Goal: Information Seeking & Learning: Check status

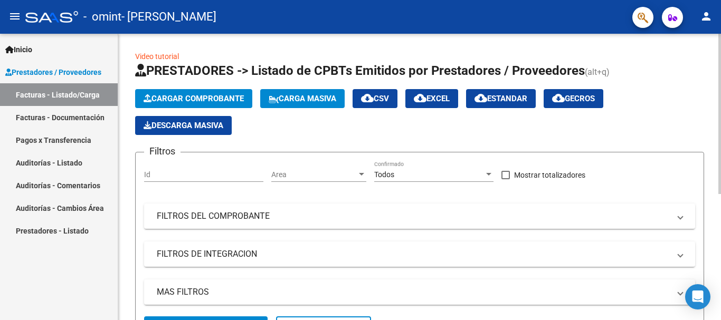
click at [720, 110] on div at bounding box center [719, 114] width 3 height 160
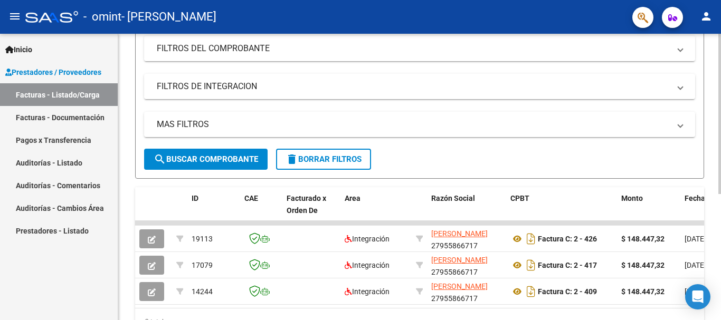
scroll to position [186, 0]
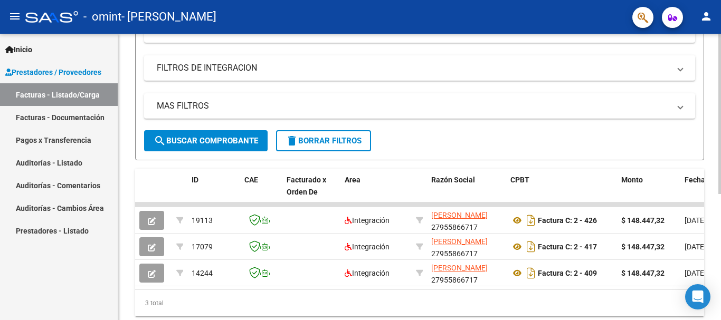
click at [720, 215] on div at bounding box center [719, 223] width 3 height 160
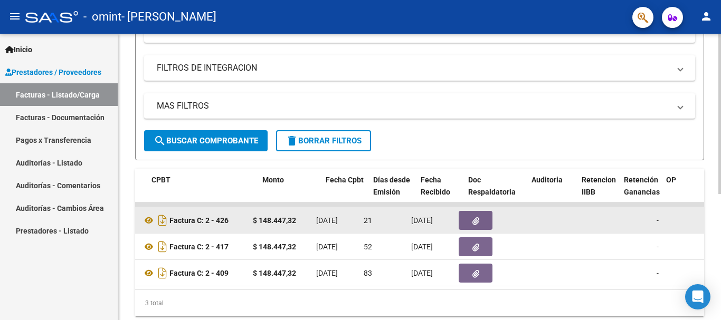
scroll to position [0, 347]
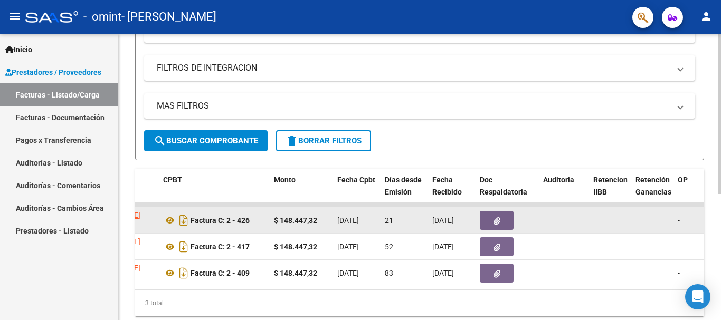
click at [495, 220] on icon "button" at bounding box center [497, 221] width 7 height 8
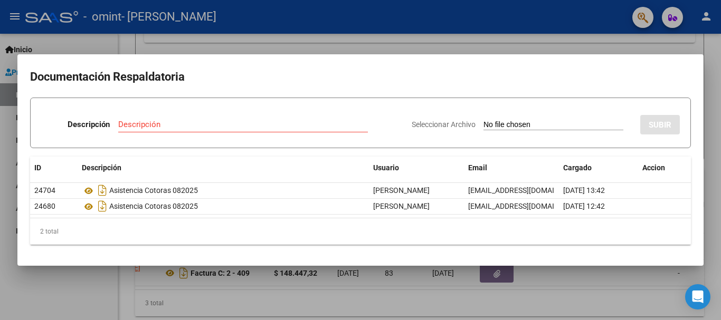
click at [43, 290] on div at bounding box center [360, 160] width 721 height 320
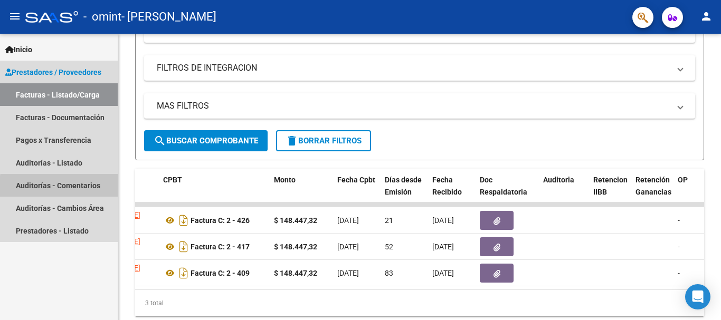
click at [71, 188] on link "Auditorías - Comentarios" at bounding box center [59, 185] width 118 height 23
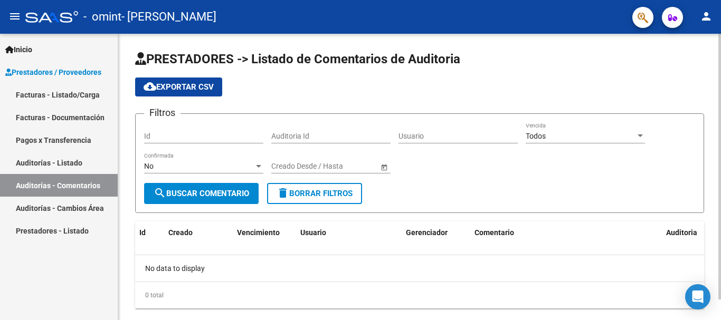
click at [195, 196] on span "search Buscar Comentario" at bounding box center [202, 194] width 96 height 10
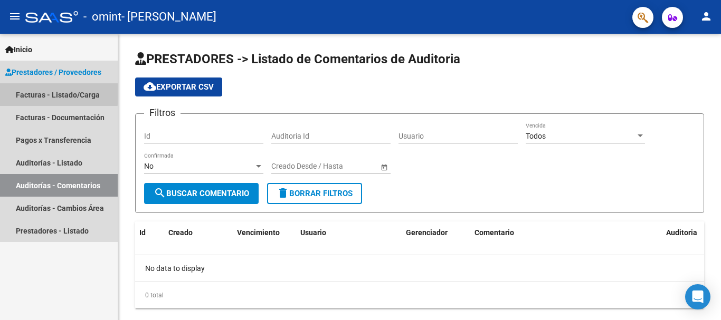
click at [43, 93] on link "Facturas - Listado/Carga" at bounding box center [59, 94] width 118 height 23
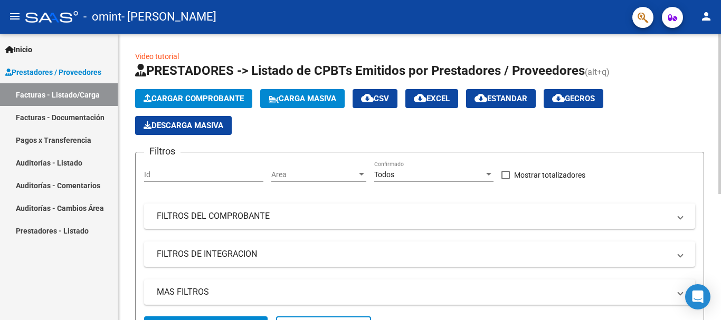
drag, startPoint x: 717, startPoint y: 155, endPoint x: 720, endPoint y: 187, distance: 32.8
click at [720, 187] on div "Video tutorial PRESTADORES -> Listado de CPBTs Emitidos por Prestadores / Prove…" at bounding box center [420, 285] width 605 height 503
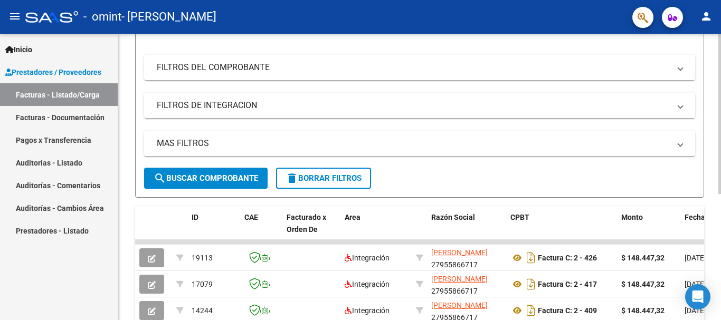
scroll to position [169, 0]
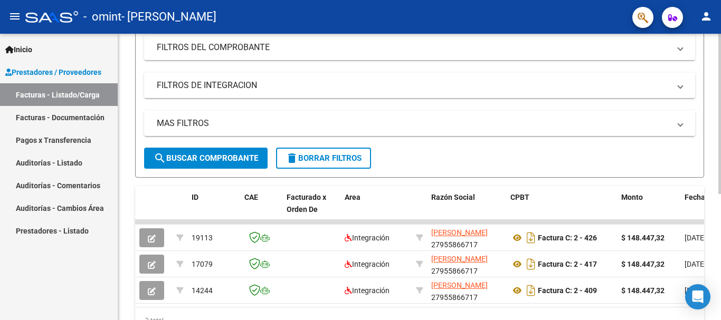
click at [551, 97] on mat-expansion-panel-header "FILTROS DE INTEGRACION" at bounding box center [419, 85] width 551 height 25
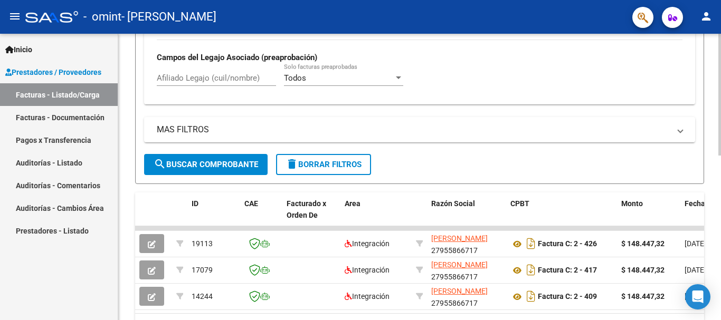
scroll to position [378, 0]
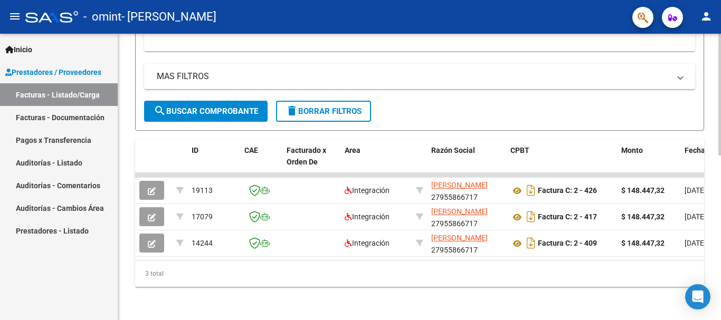
click at [720, 240] on div at bounding box center [719, 259] width 3 height 122
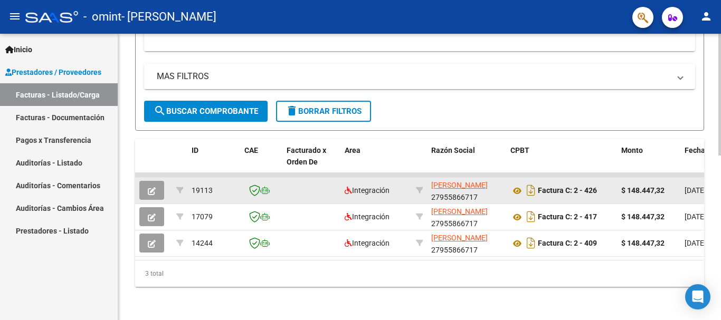
click at [555, 197] on div "Factura C: 2 - 426" at bounding box center [561, 190] width 102 height 17
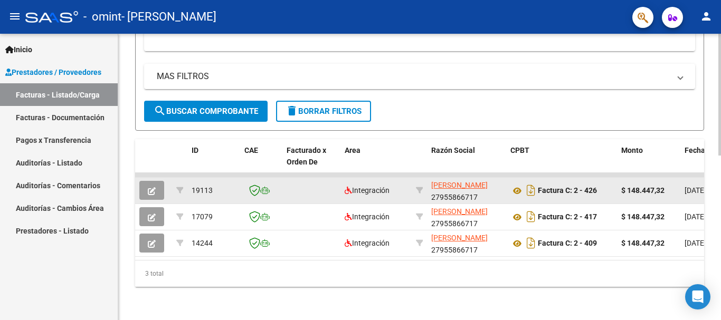
click at [555, 197] on div "Factura C: 2 - 426" at bounding box center [561, 190] width 102 height 17
click at [530, 194] on icon "Descargar documento" at bounding box center [531, 190] width 14 height 17
click at [515, 192] on icon at bounding box center [517, 191] width 14 height 13
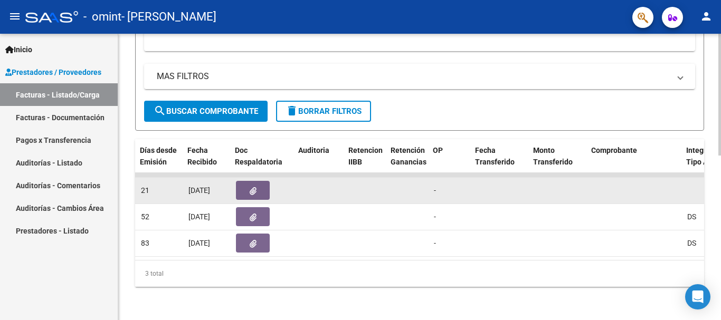
scroll to position [0, 612]
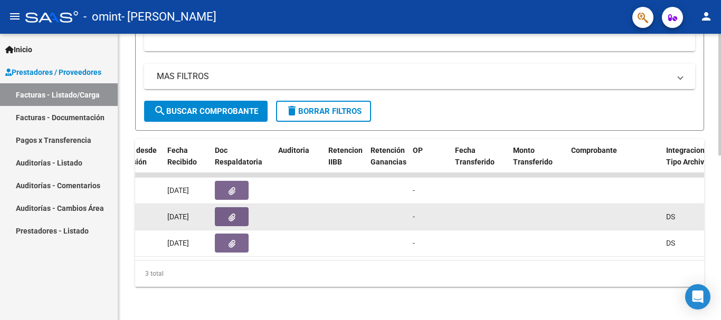
click at [232, 224] on button "button" at bounding box center [232, 216] width 34 height 19
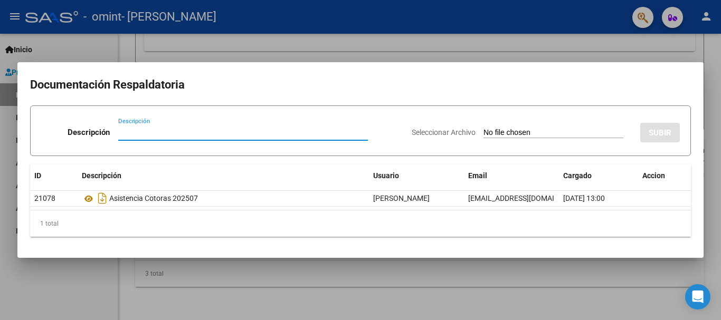
click at [587, 45] on div at bounding box center [360, 160] width 721 height 320
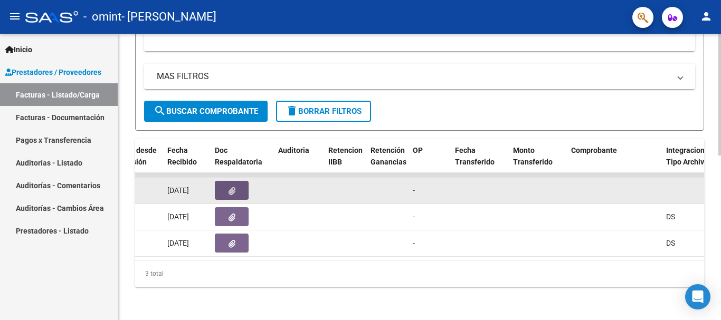
click at [239, 195] on button "button" at bounding box center [232, 190] width 34 height 19
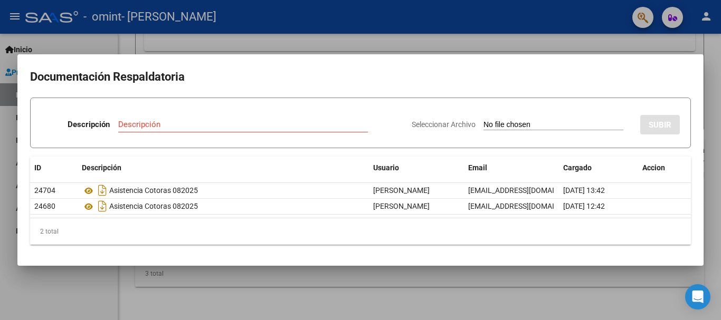
click at [391, 70] on h2 "Documentación Respaldatoria" at bounding box center [360, 77] width 661 height 20
click at [425, 42] on div at bounding box center [360, 160] width 721 height 320
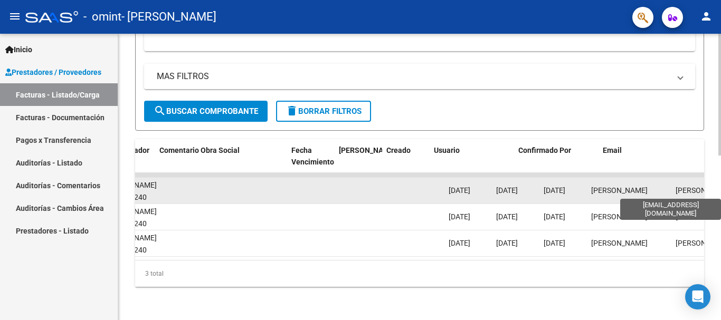
scroll to position [0, 1656]
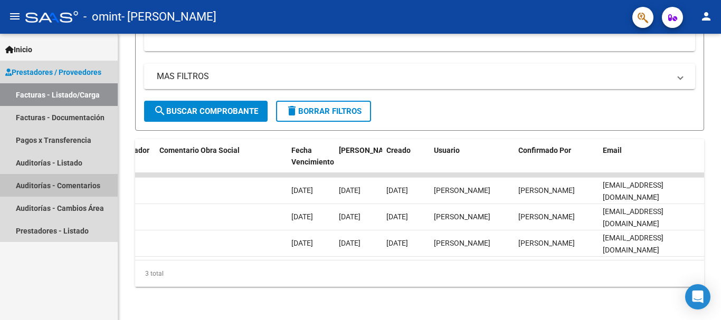
click at [36, 187] on link "Auditorías - Comentarios" at bounding box center [59, 185] width 118 height 23
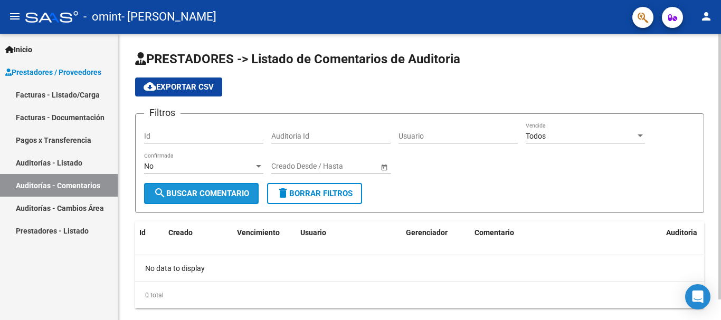
click at [192, 199] on button "search Buscar Comentario" at bounding box center [201, 193] width 115 height 21
click at [386, 167] on span "Open calendar" at bounding box center [384, 166] width 25 height 25
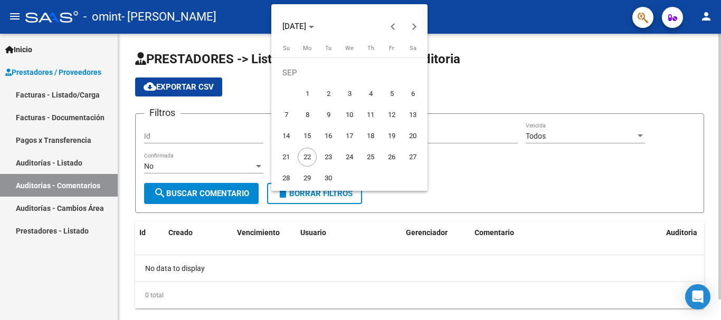
click at [386, 167] on button "26" at bounding box center [391, 157] width 21 height 21
type input "[DATE]"
click at [392, 155] on span "26" at bounding box center [391, 157] width 19 height 19
type input "[DATE]"
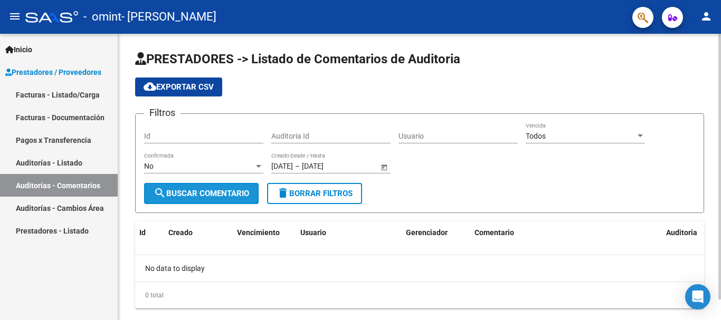
click at [207, 197] on span "search Buscar Comentario" at bounding box center [202, 194] width 96 height 10
click at [379, 165] on span "Open calendar" at bounding box center [384, 166] width 25 height 25
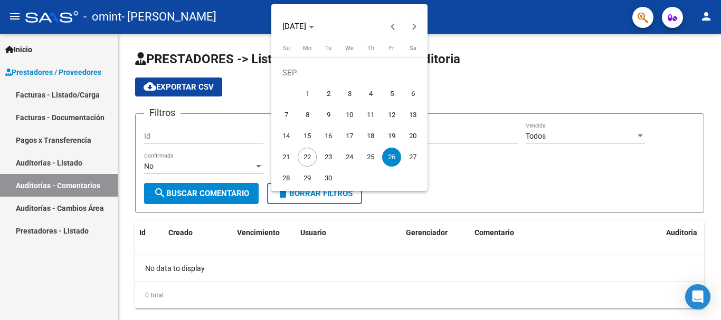
click at [301, 92] on span "1" at bounding box center [307, 93] width 19 height 19
type input "[DATE]"
click at [227, 189] on div at bounding box center [360, 160] width 721 height 320
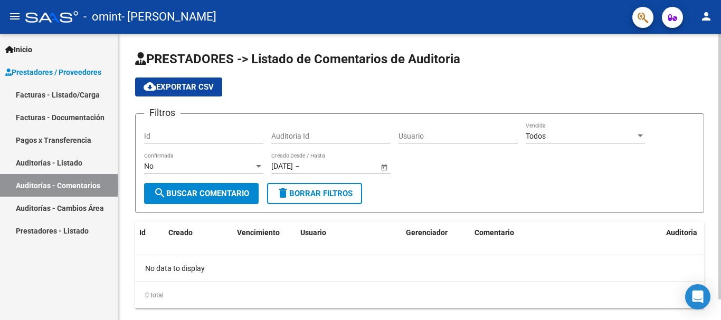
click at [386, 167] on span "Open calendar" at bounding box center [384, 166] width 25 height 25
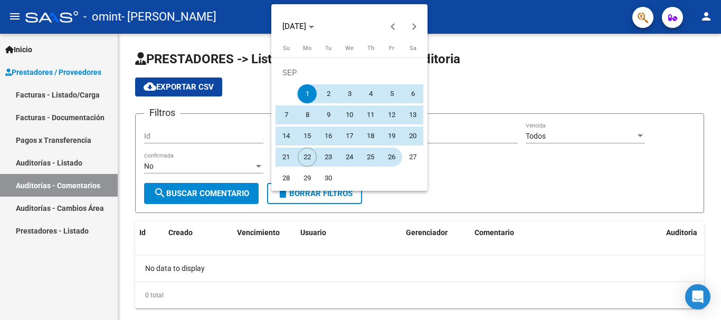
click at [397, 153] on span "26" at bounding box center [391, 157] width 19 height 19
type input "[DATE]"
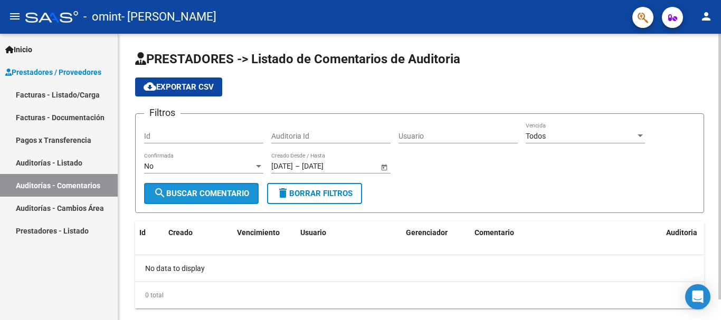
click at [222, 188] on button "search Buscar Comentario" at bounding box center [201, 193] width 115 height 21
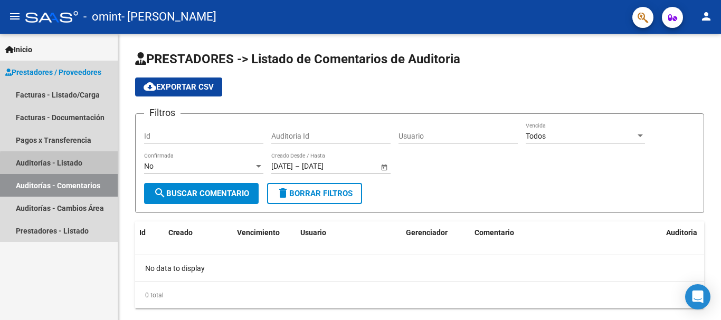
click at [67, 165] on link "Auditorías - Listado" at bounding box center [59, 162] width 118 height 23
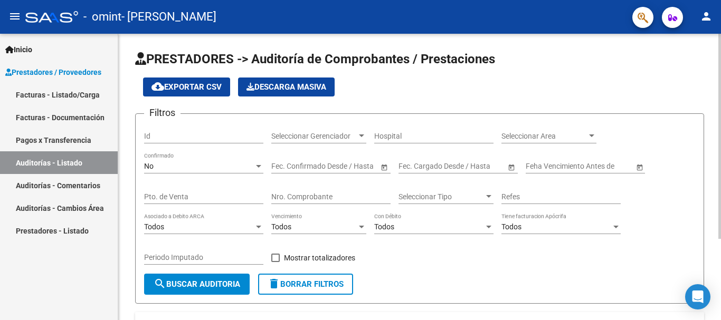
click at [186, 277] on button "search Buscar Auditoria" at bounding box center [197, 284] width 106 height 21
